Goal: Obtain resource: Download file/media

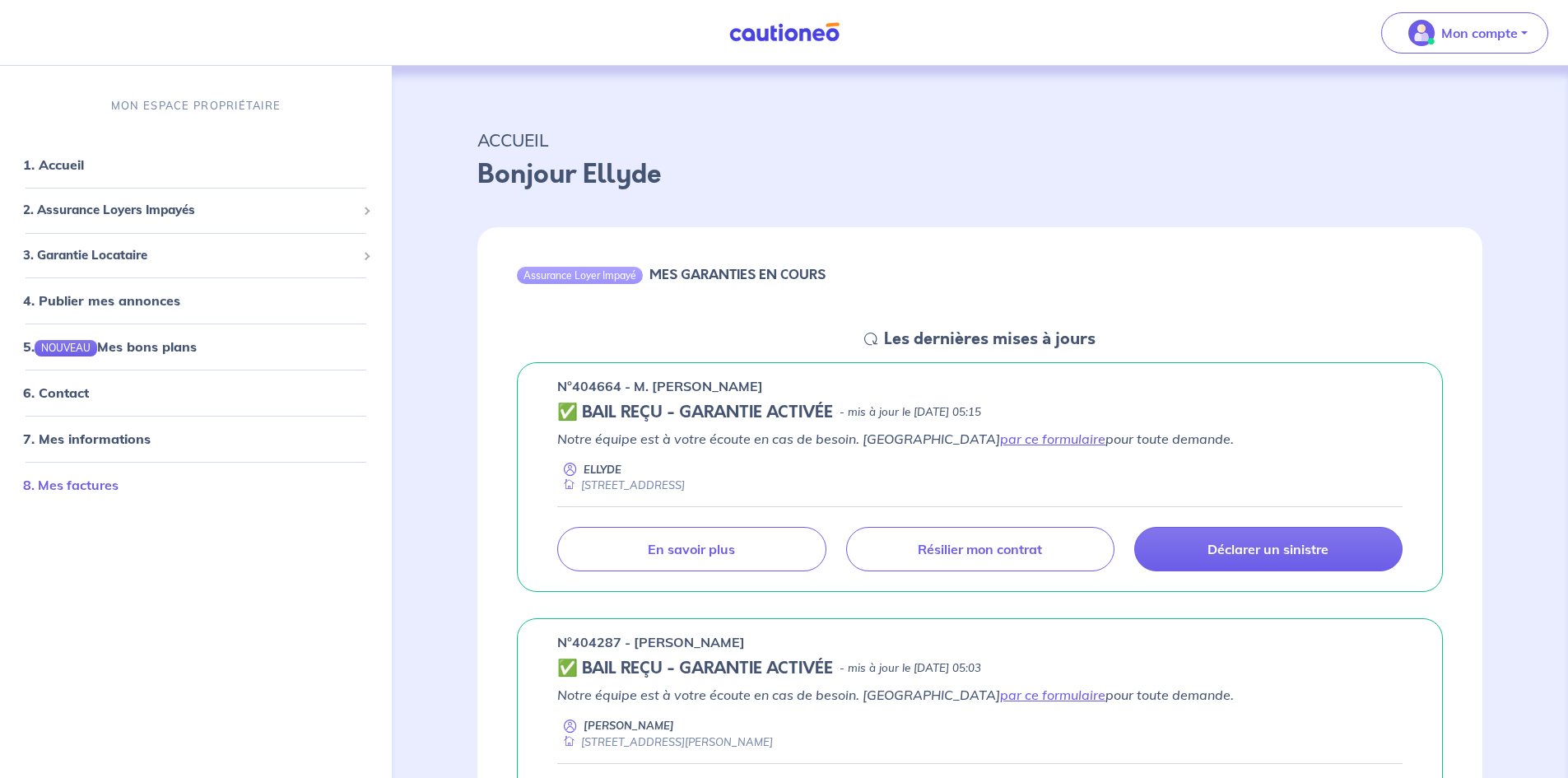
click at [70, 482] on link "8. Mes factures" at bounding box center [70, 485] width 95 height 17
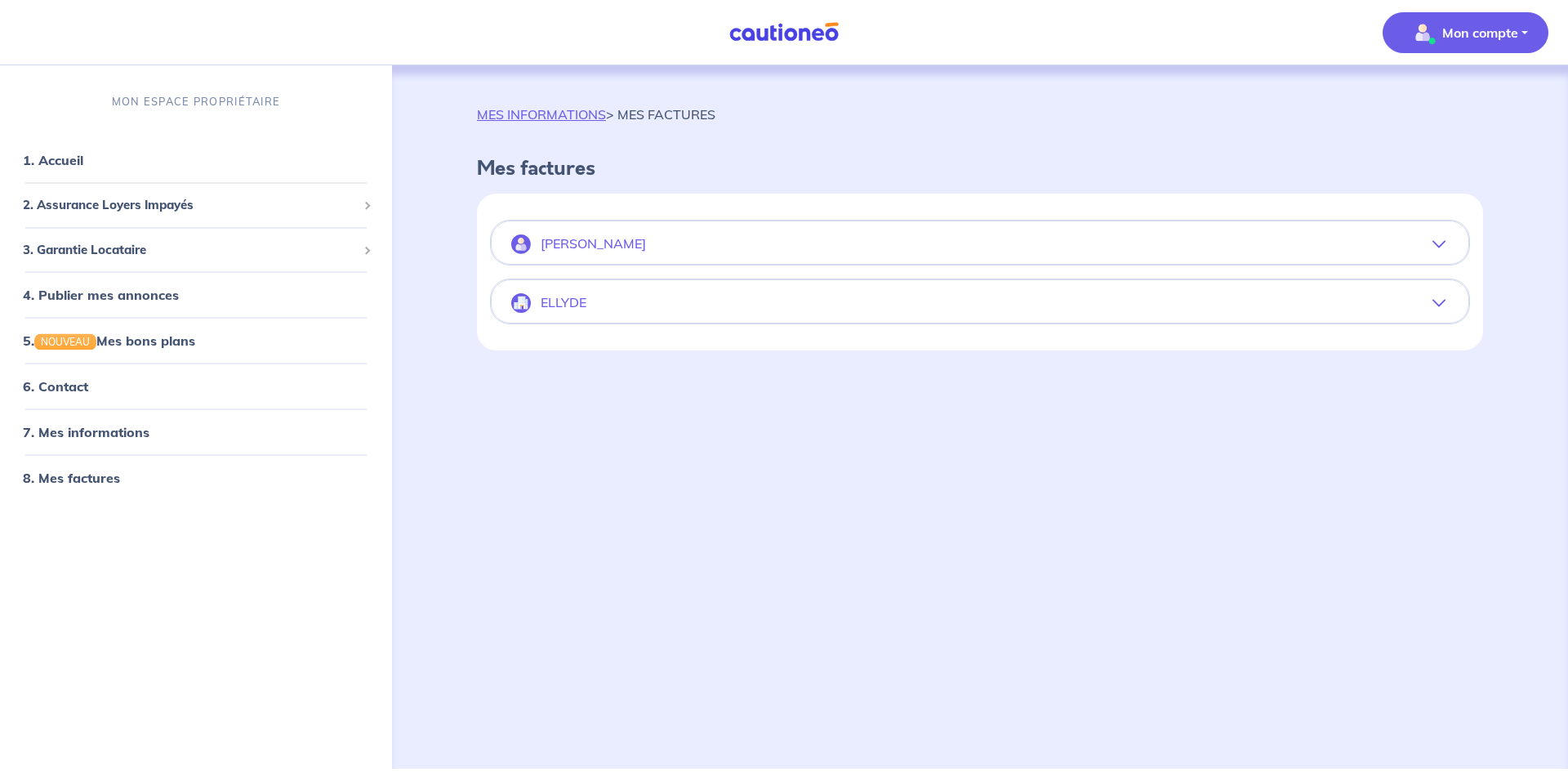
click at [611, 242] on p "[PERSON_NAME]" at bounding box center [593, 244] width 105 height 16
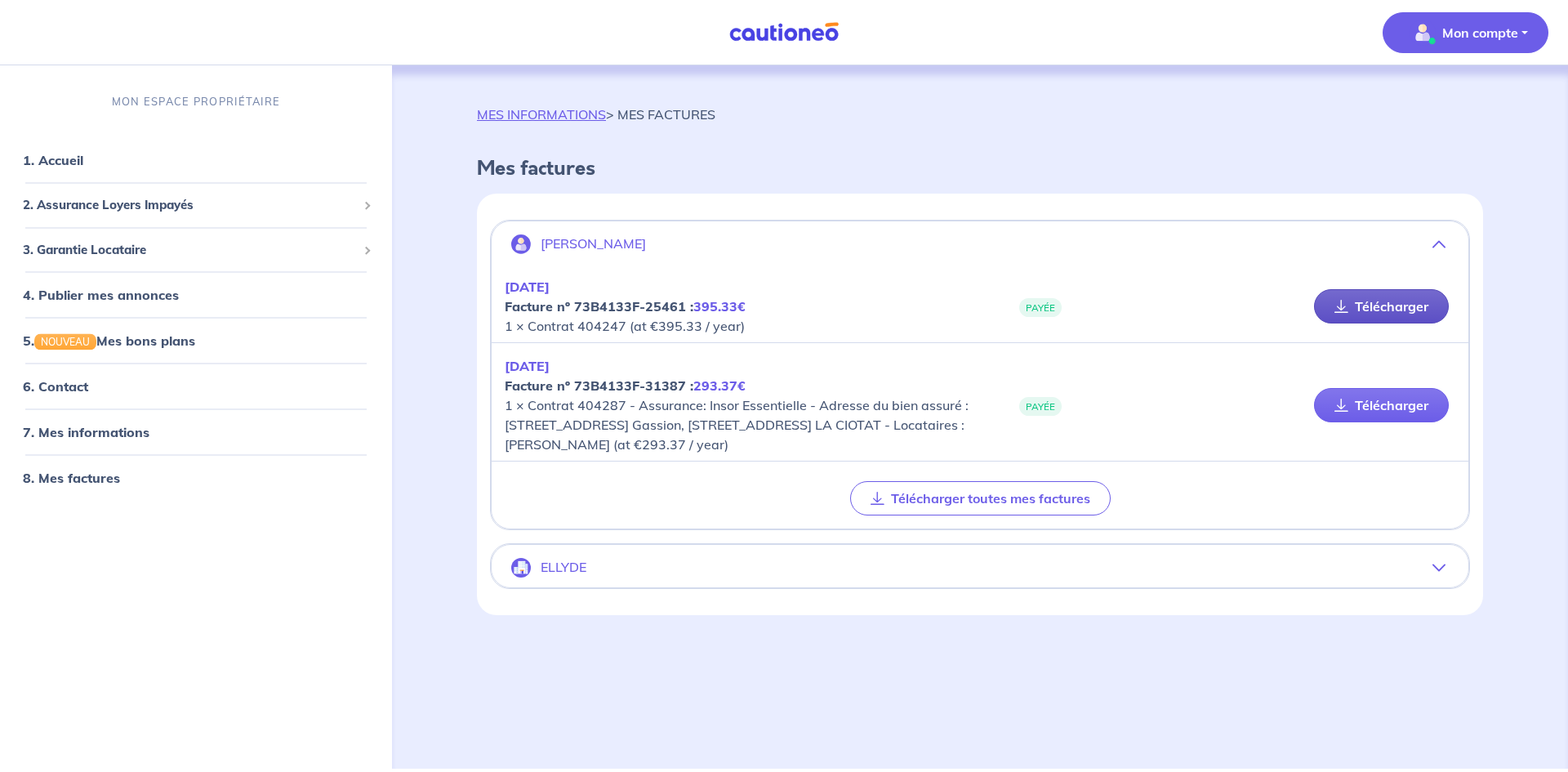
click at [1372, 309] on link "Télécharger" at bounding box center [1381, 306] width 135 height 34
click at [1346, 404] on icon at bounding box center [1341, 405] width 14 height 13
click at [93, 479] on link "8. Mes factures" at bounding box center [70, 478] width 94 height 16
click at [87, 205] on span "2. Assurance Loyers Impayés" at bounding box center [190, 205] width 334 height 19
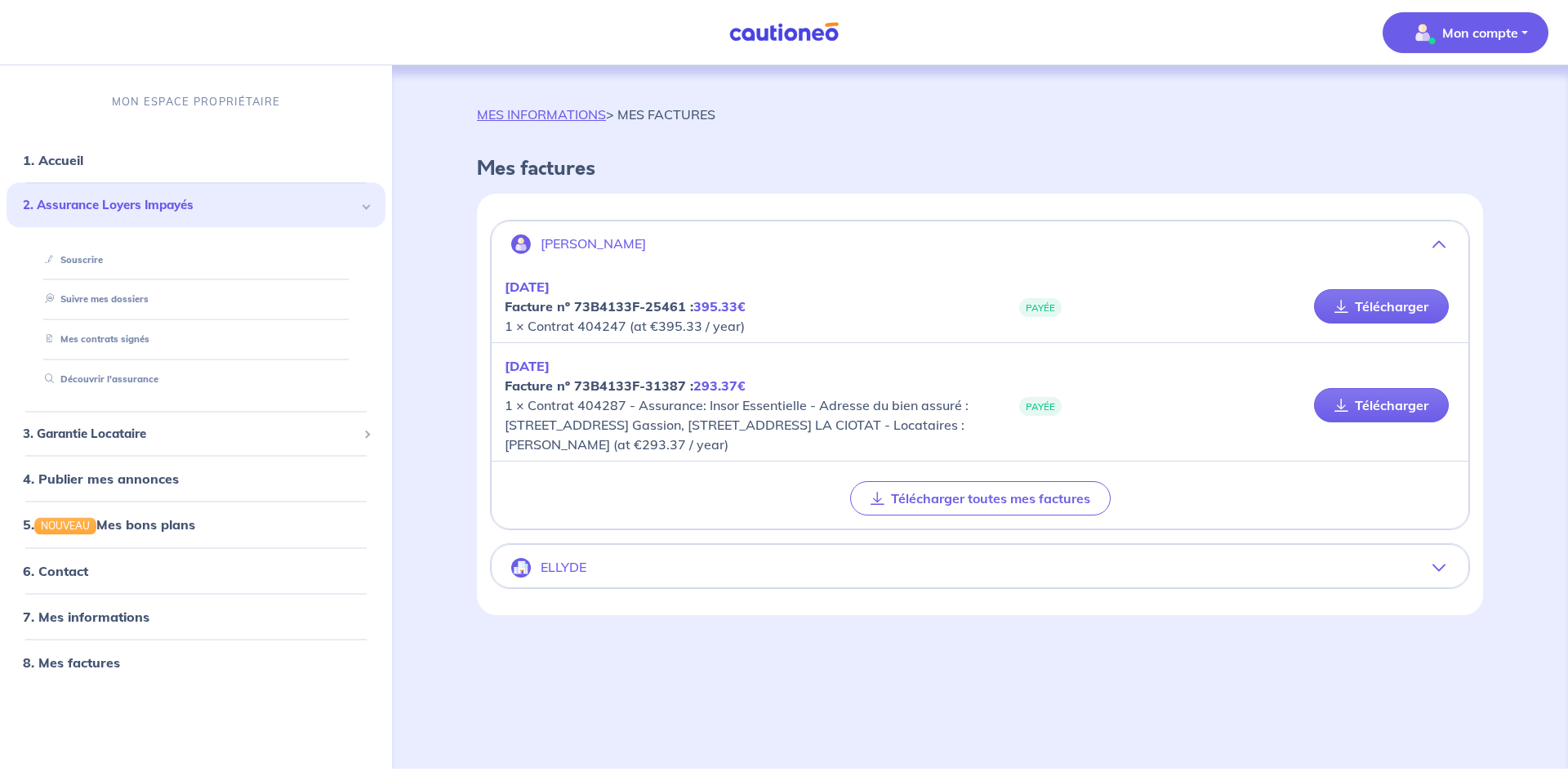
click at [87, 205] on span "2. Assurance Loyers Impayés" at bounding box center [190, 205] width 334 height 19
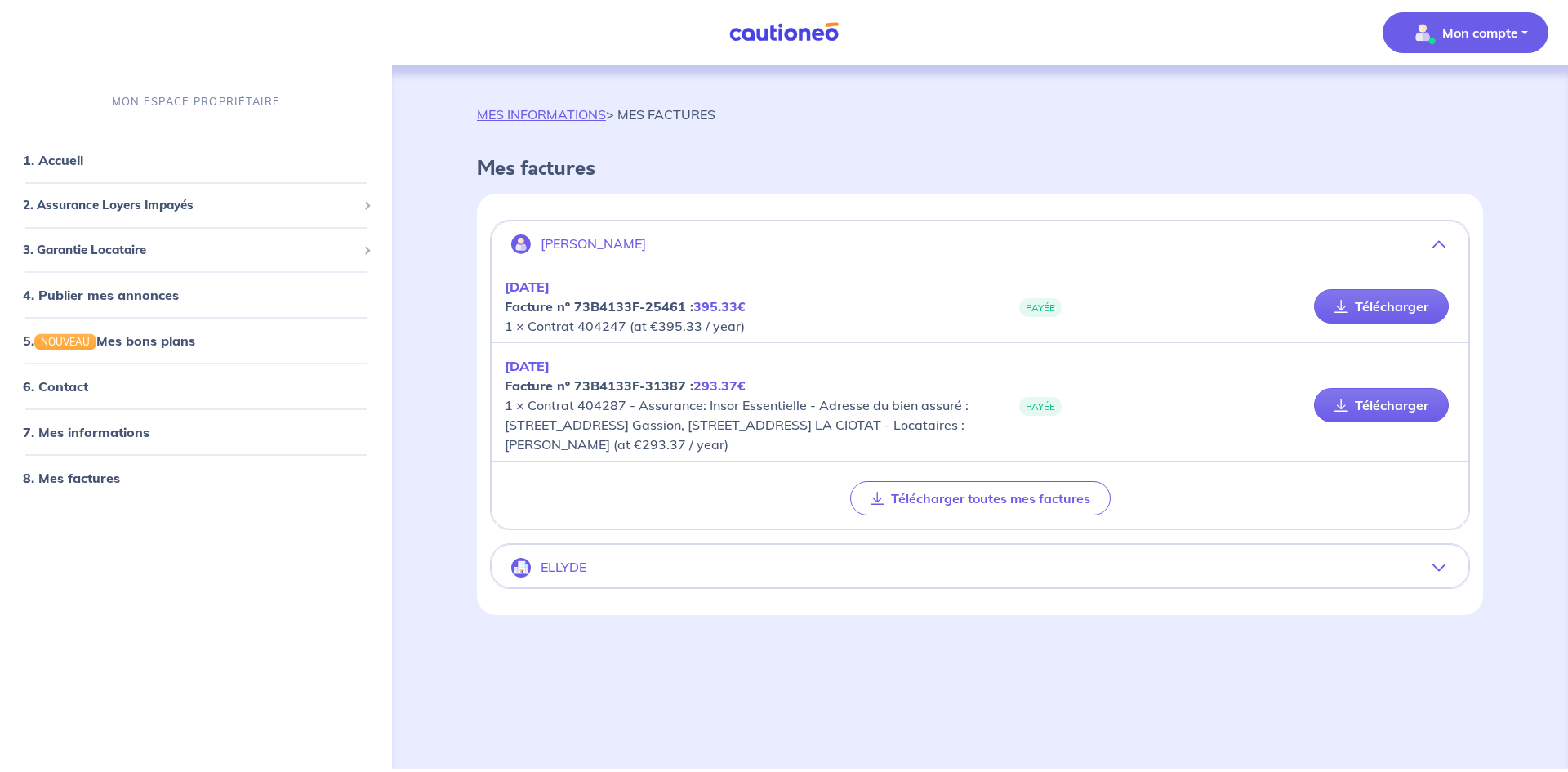
click at [572, 561] on p "ELLYDE" at bounding box center [563, 567] width 46 height 16
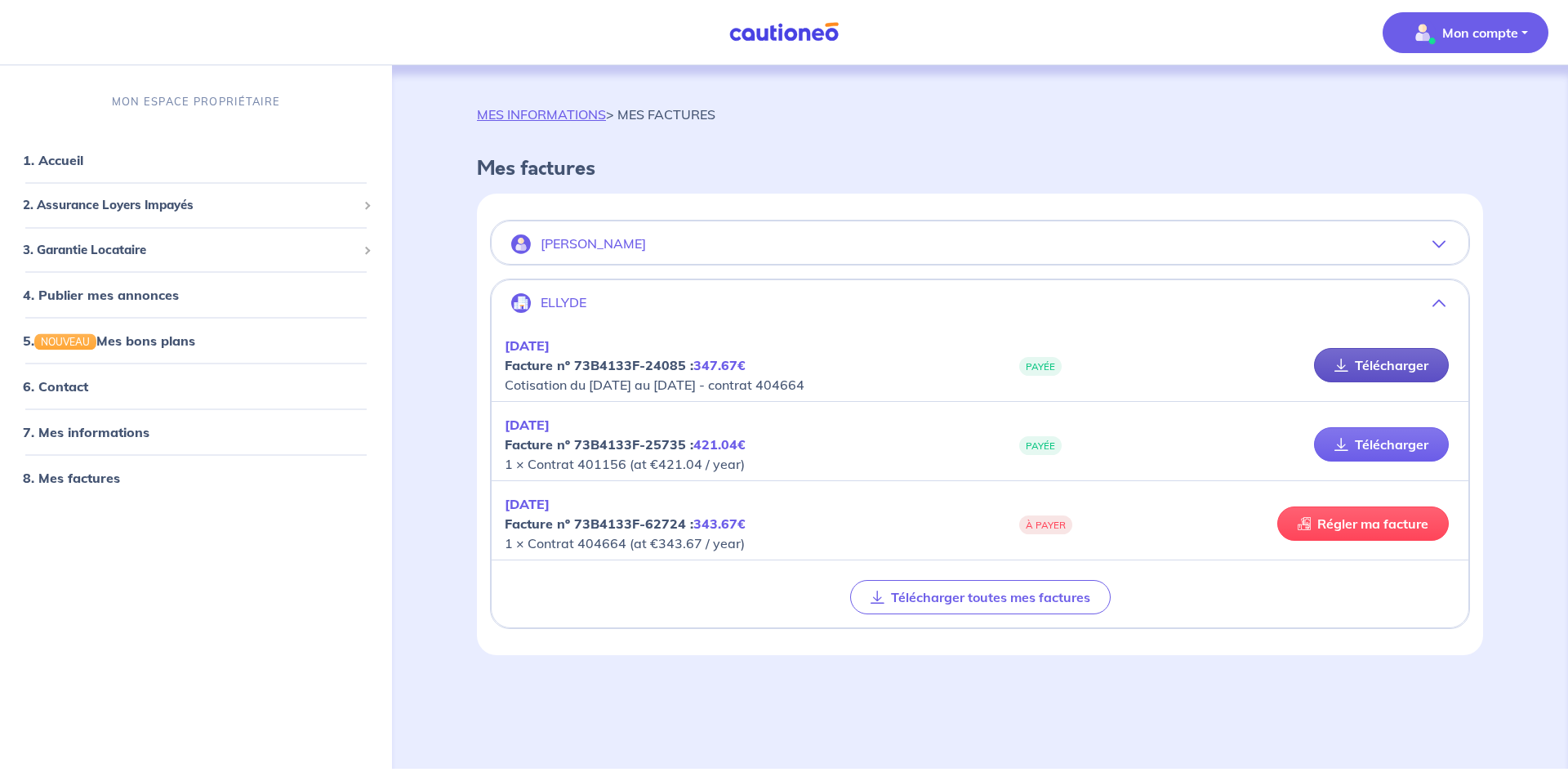
click at [1345, 364] on icon at bounding box center [1341, 364] width 14 height 13
click at [1370, 363] on link "Télécharger" at bounding box center [1381, 364] width 135 height 34
click at [1354, 525] on link "Régler ma facture" at bounding box center [1363, 523] width 171 height 34
click at [1339, 444] on icon at bounding box center [1341, 444] width 14 height 13
click at [520, 241] on img "button" at bounding box center [520, 244] width 19 height 19
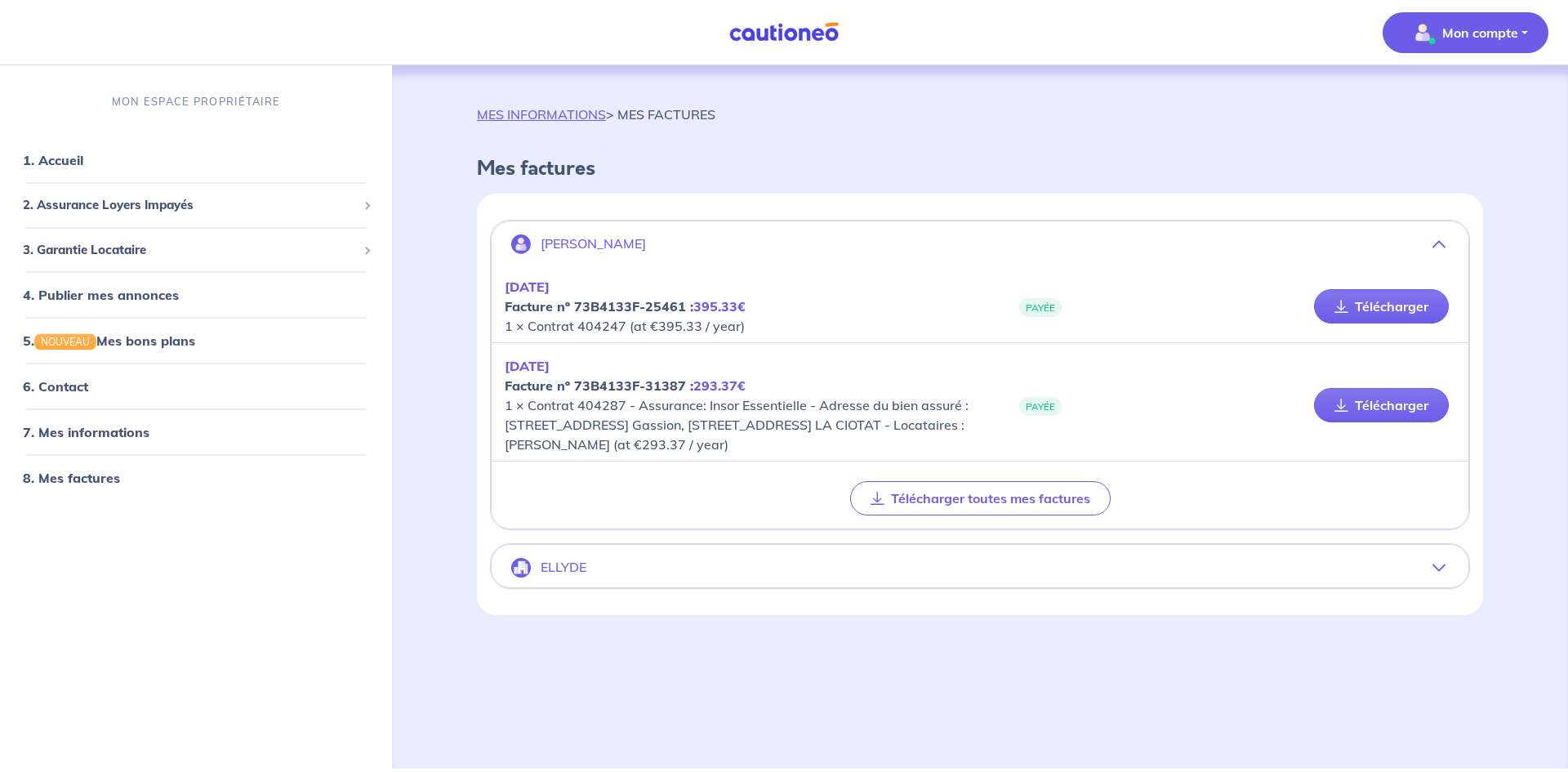
click at [574, 566] on p "ELLYDE" at bounding box center [563, 567] width 46 height 16
